Goal: Task Accomplishment & Management: Manage account settings

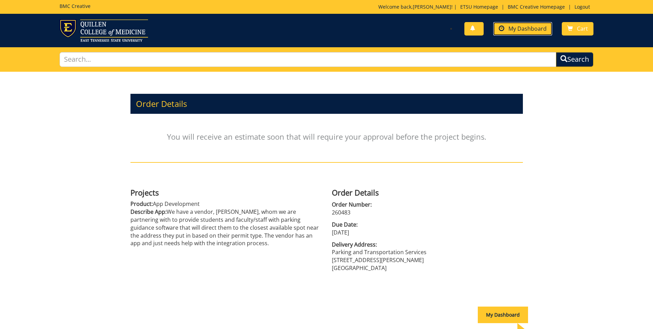
click at [528, 33] on link "My Dashboard" at bounding box center [522, 28] width 59 height 13
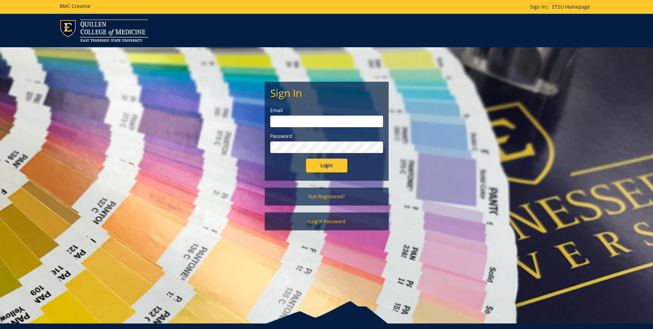
click at [316, 117] on input "email" at bounding box center [326, 121] width 113 height 12
type input "[EMAIL_ADDRESS][DOMAIN_NAME]"
click at [306, 158] on input "Login" at bounding box center [326, 165] width 41 height 14
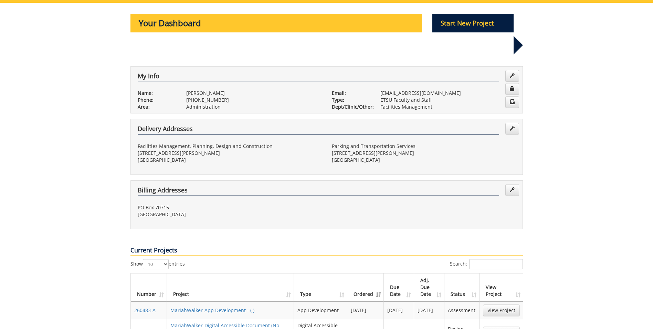
scroll to position [138, 0]
